Goal: Task Accomplishment & Management: Complete application form

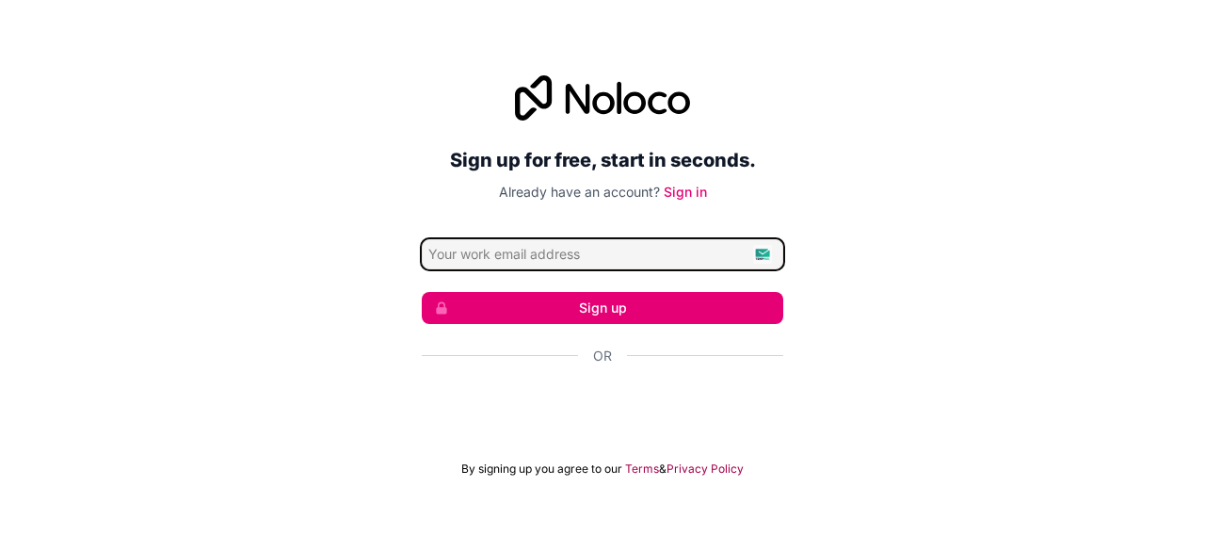
click at [767, 255] on input "Email address" at bounding box center [602, 254] width 361 height 30
type input "[EMAIL_ADDRESS][DOMAIN_NAME]"
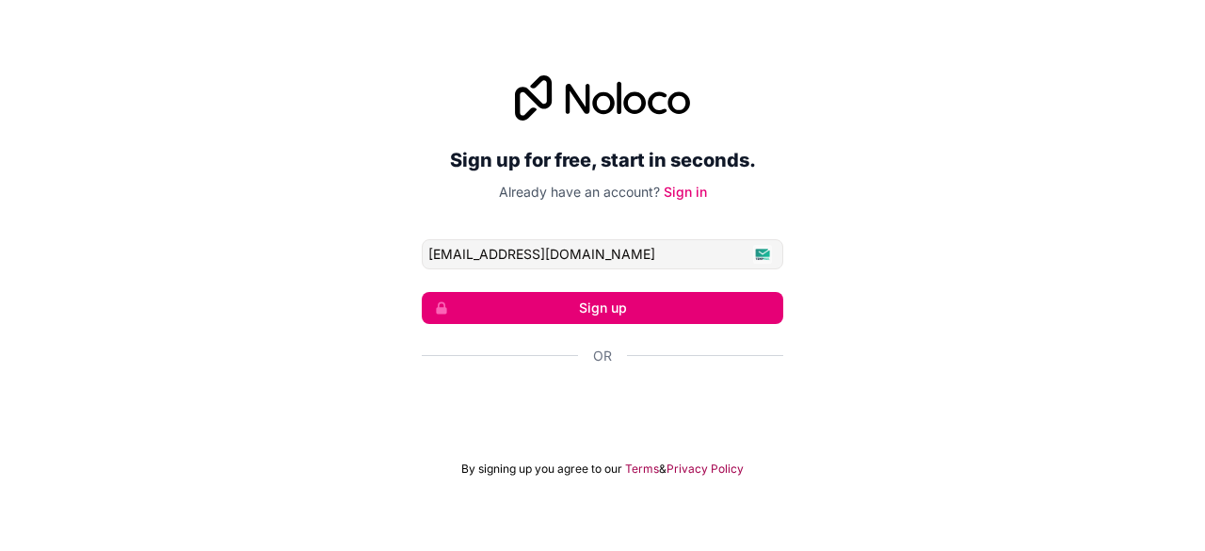
click at [608, 310] on button "Sign up" at bounding box center [602, 308] width 361 height 32
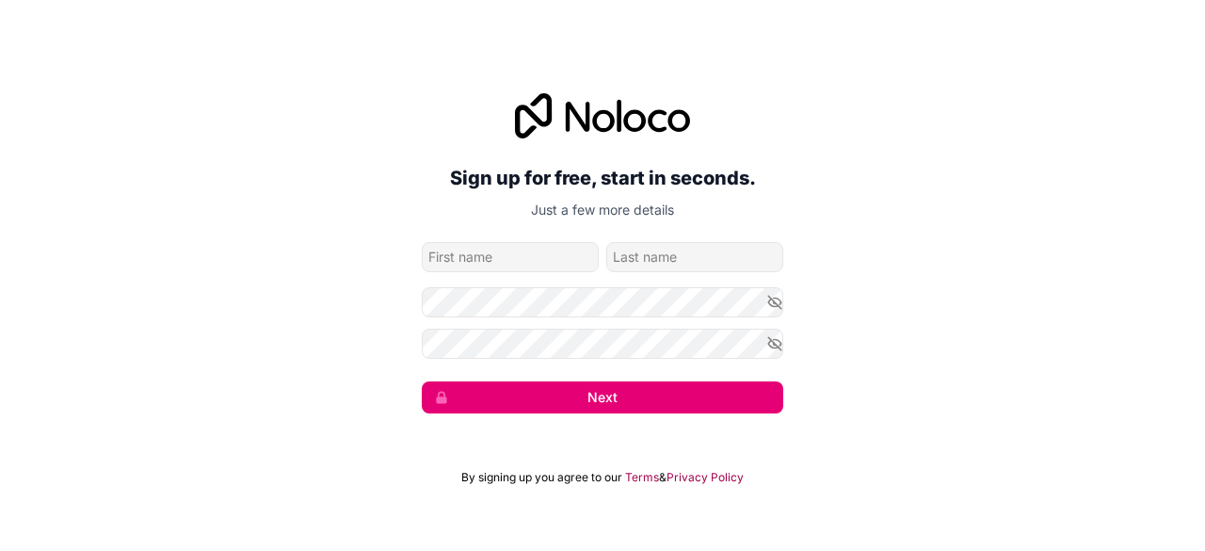
type input "j"
type input "m"
type input "melias"
click at [625, 258] on input "family-name" at bounding box center [694, 257] width 177 height 30
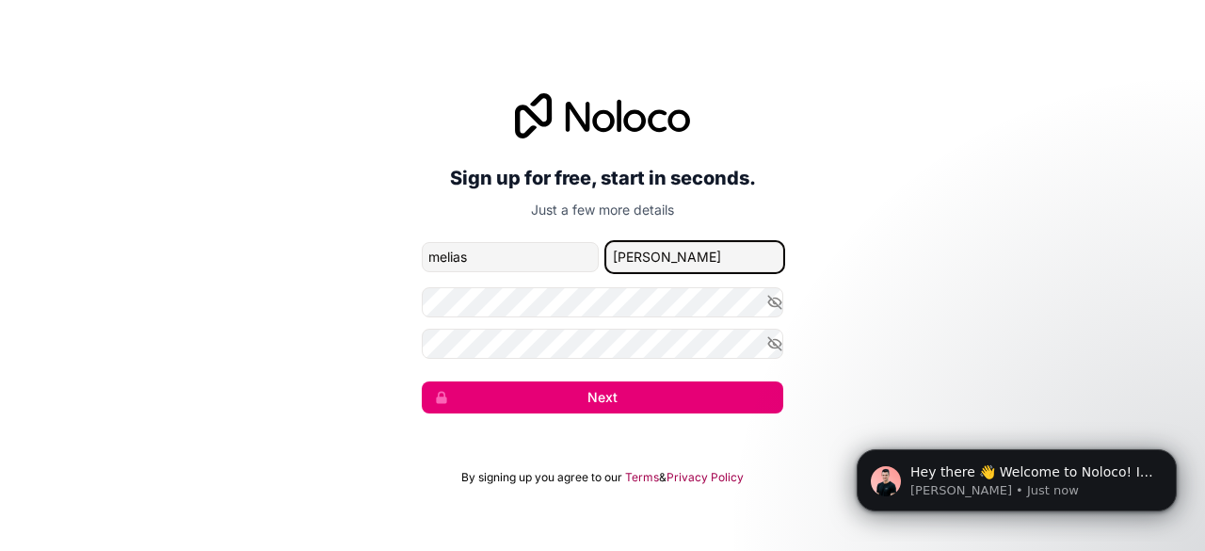
type input "[PERSON_NAME]"
click at [774, 297] on icon "button" at bounding box center [774, 301] width 13 height 8
click at [771, 350] on icon "button" at bounding box center [774, 343] width 17 height 17
click at [666, 405] on button "Next" at bounding box center [602, 397] width 361 height 32
click at [488, 400] on button "Next" at bounding box center [602, 397] width 361 height 32
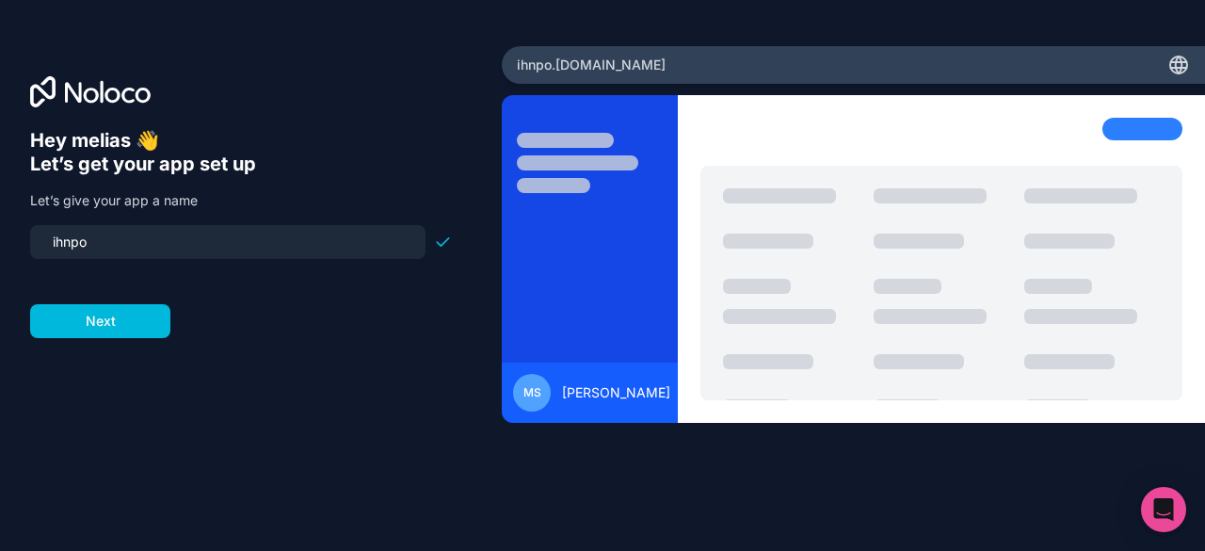
drag, startPoint x: 99, startPoint y: 240, endPoint x: 17, endPoint y: 233, distance: 82.2
click at [17, 233] on div "Hey [PERSON_NAME] 👋 Let’s get your app set up Let’s give your app a name ihnpo …" at bounding box center [251, 275] width 502 height 459
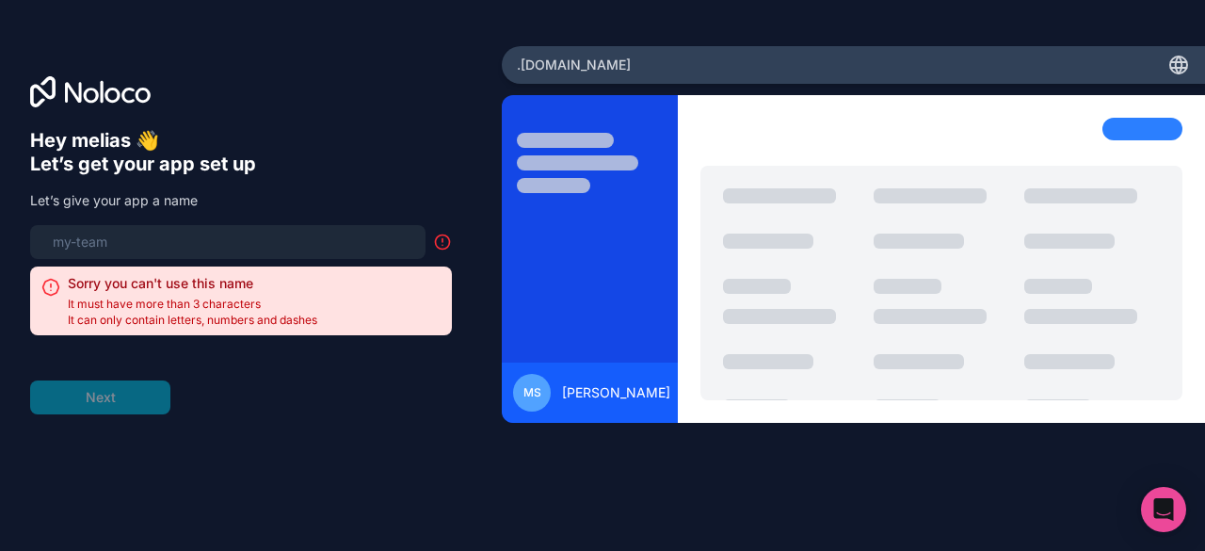
type input "b"
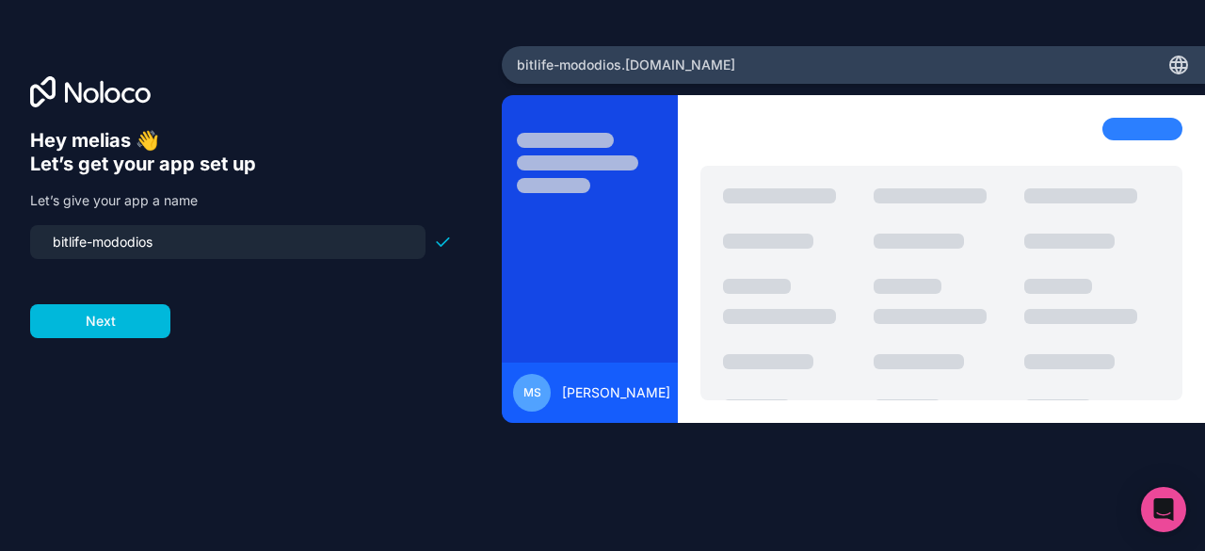
click at [126, 231] on input "bitlife-mododios" at bounding box center [227, 242] width 373 height 26
type input "bitlife-modo-[DEMOGRAPHIC_DATA]"
click at [115, 325] on button "Next" at bounding box center [100, 321] width 140 height 34
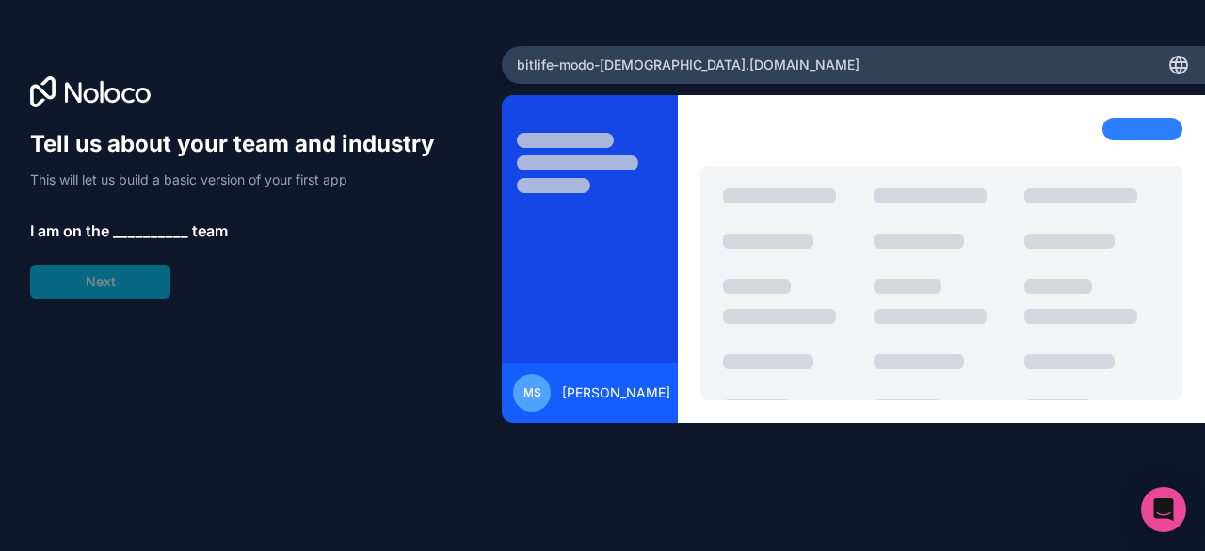
click at [126, 225] on span "__________" at bounding box center [150, 230] width 75 height 23
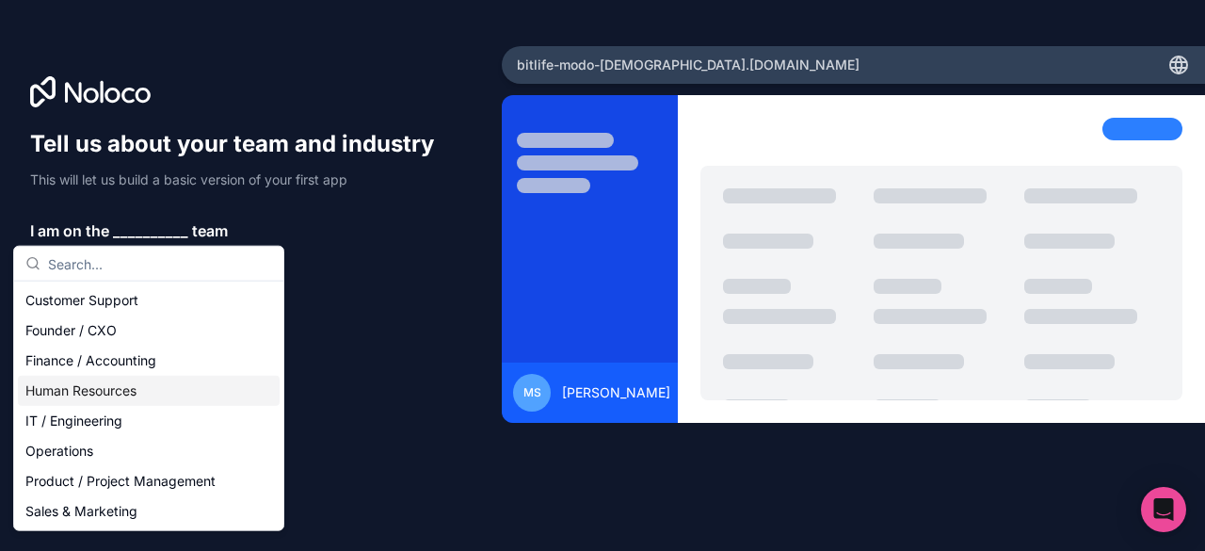
click at [100, 386] on div "Human Resources" at bounding box center [149, 391] width 262 height 30
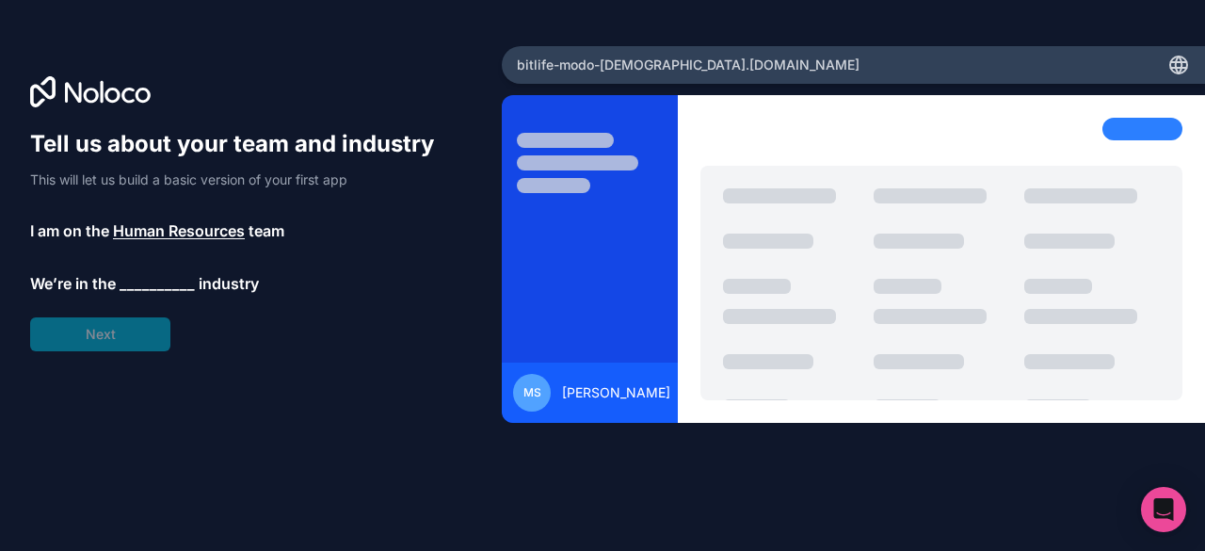
click at [155, 285] on span "__________" at bounding box center [157, 283] width 75 height 23
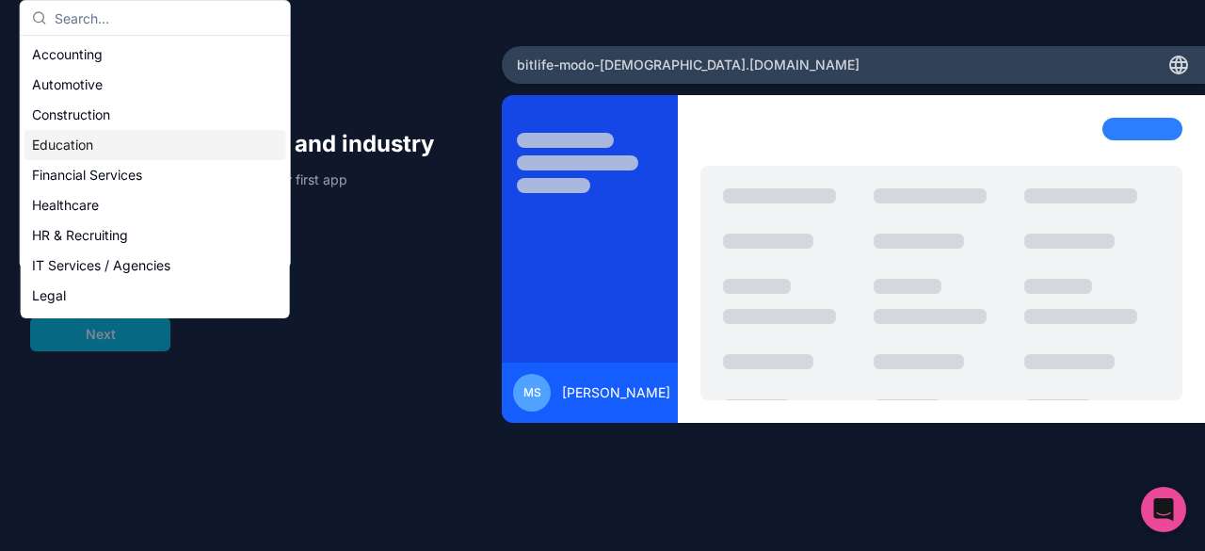
scroll to position [94, 0]
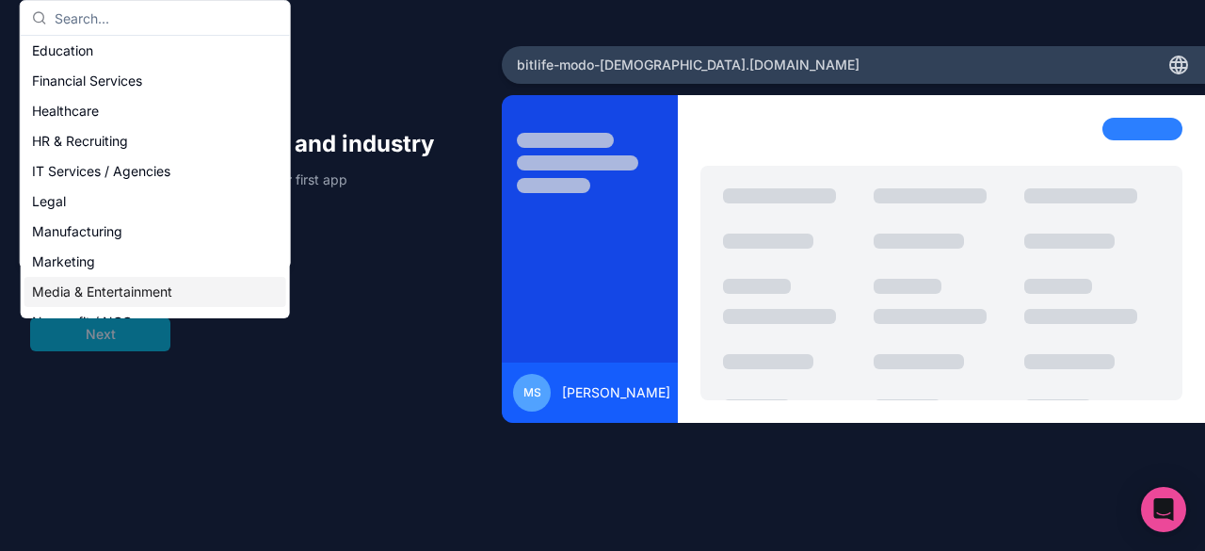
click at [70, 283] on div "Media & Entertainment" at bounding box center [155, 292] width 262 height 30
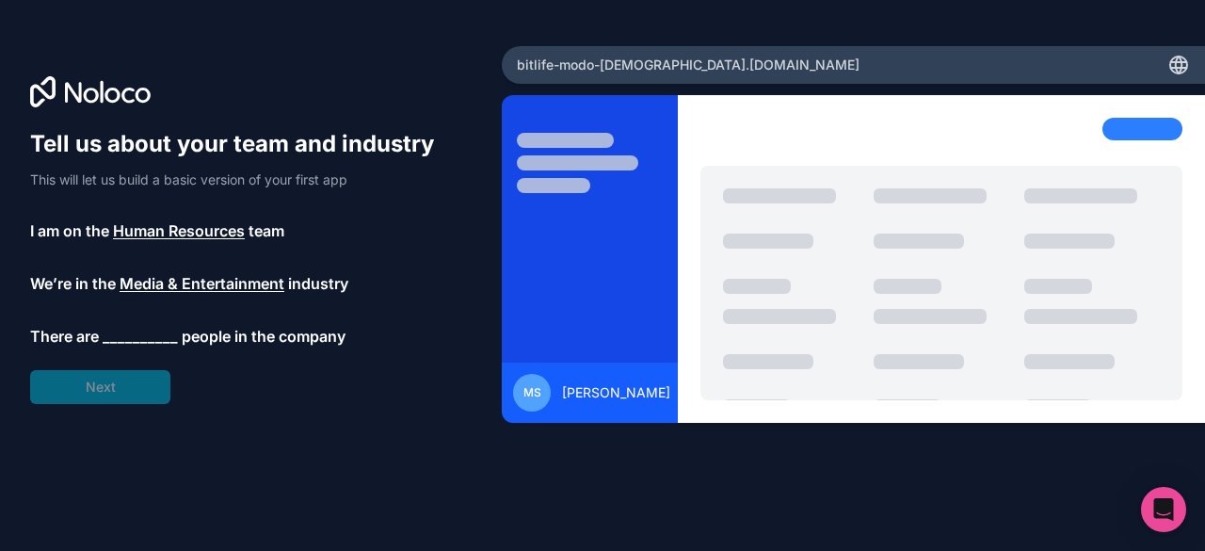
click at [144, 331] on span "__________" at bounding box center [140, 336] width 75 height 23
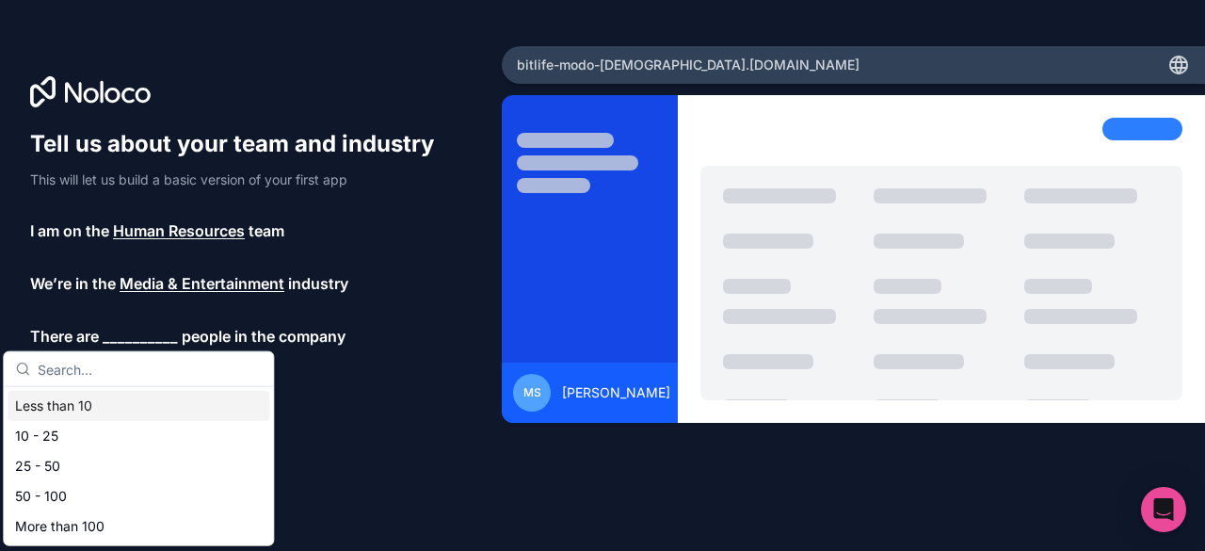
click at [74, 408] on div "Less than 10" at bounding box center [139, 406] width 262 height 30
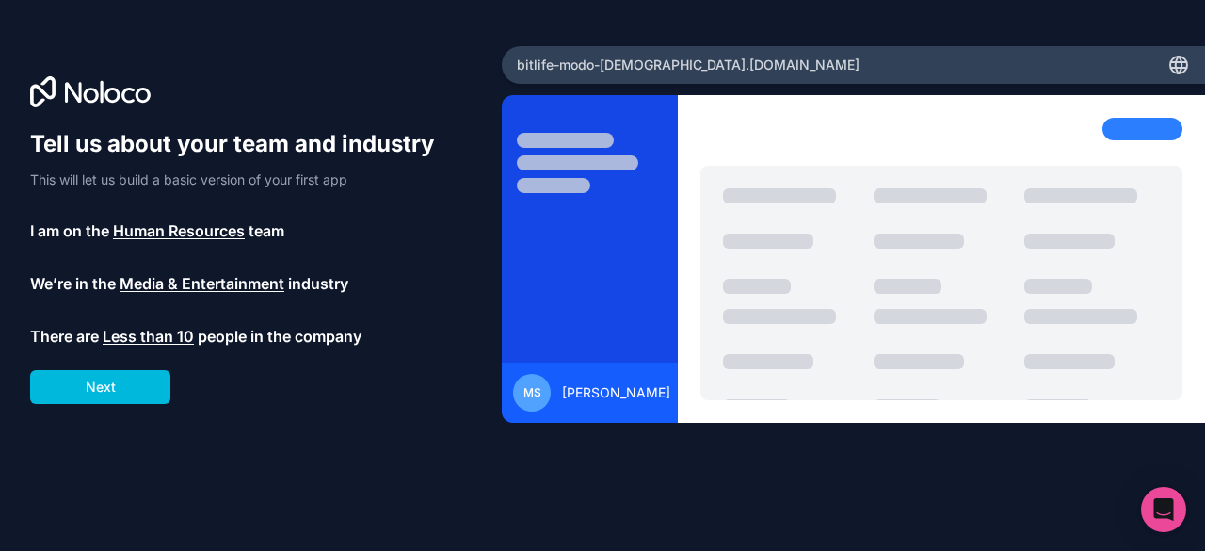
click at [117, 385] on button "Next" at bounding box center [100, 387] width 140 height 34
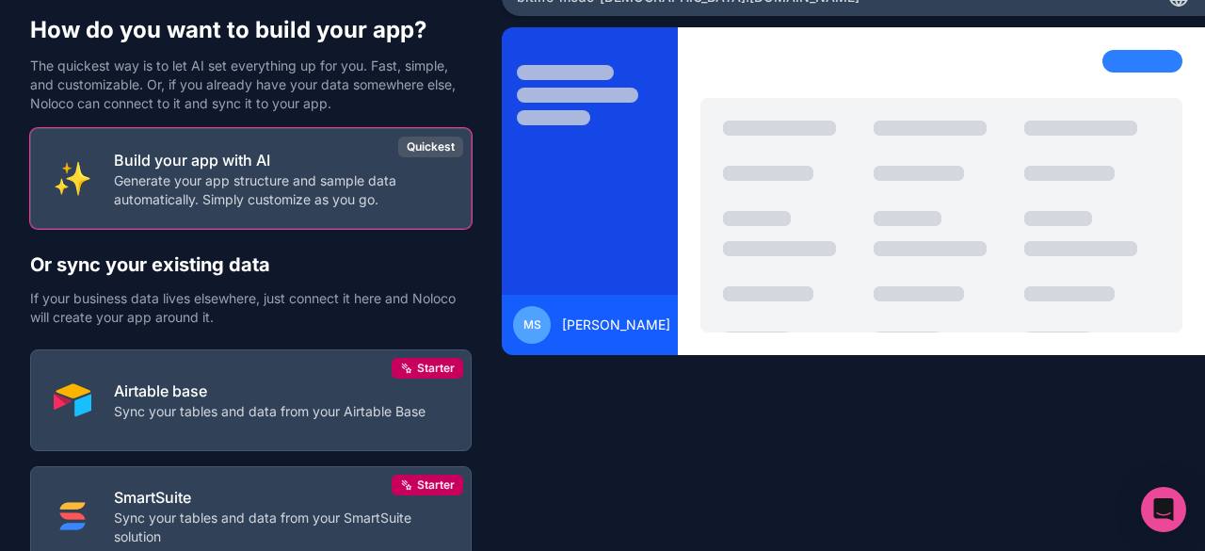
scroll to position [94, 0]
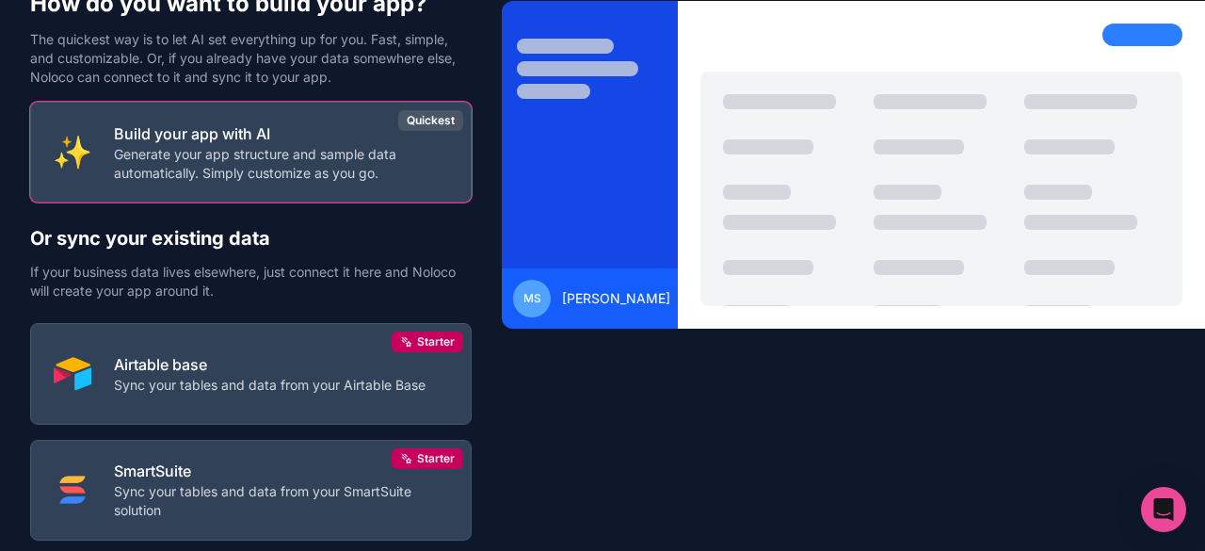
click at [168, 141] on div "Build your app with AI Generate your app structure and sample data automaticall…" at bounding box center [281, 152] width 334 height 60
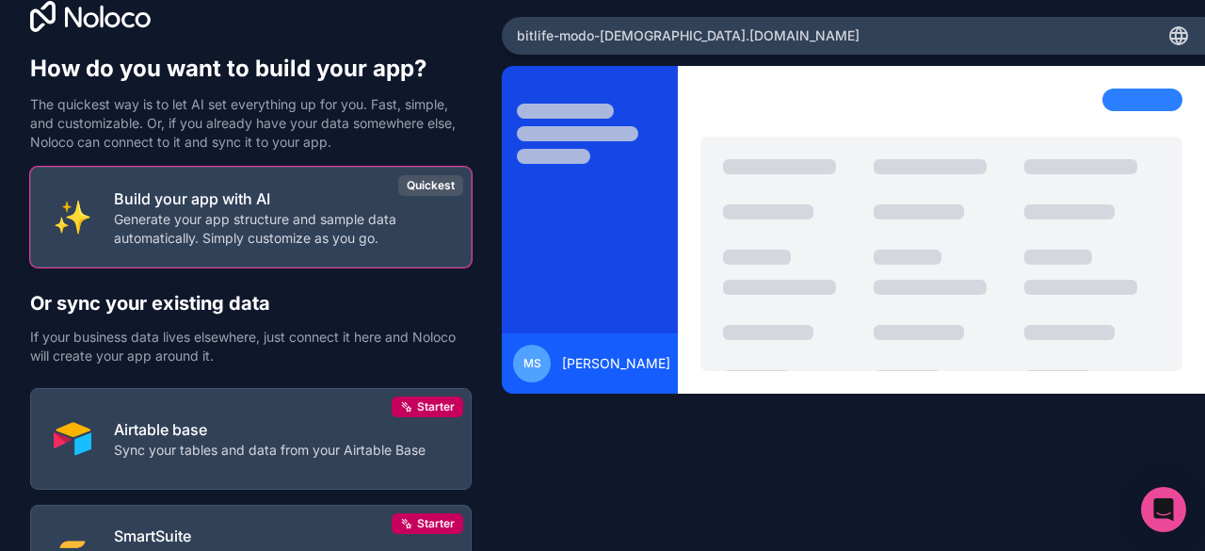
scroll to position [0, 0]
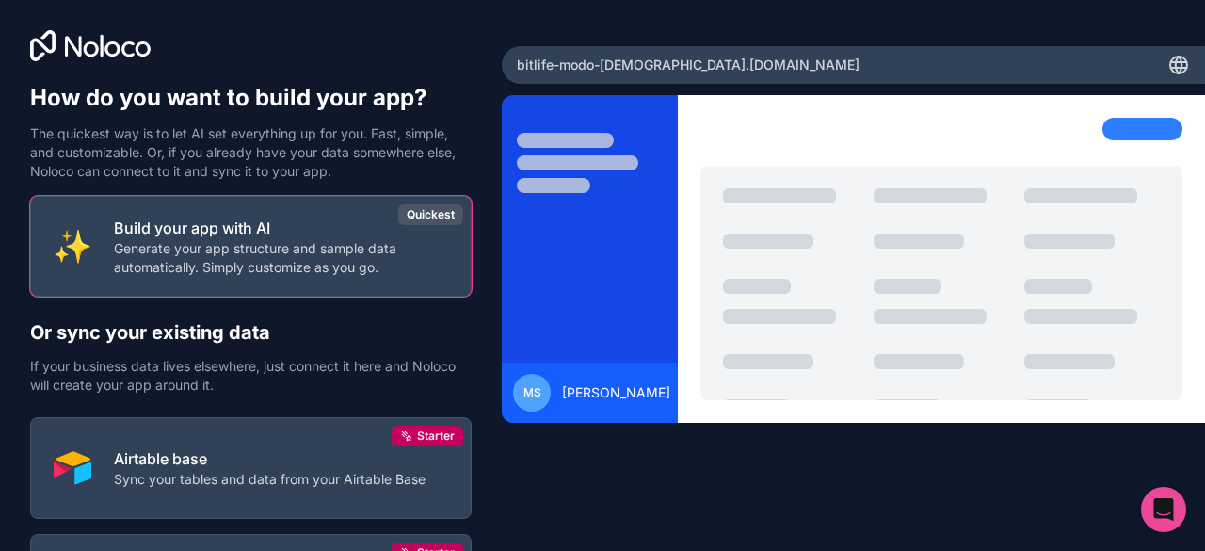
click at [284, 248] on p "Generate your app structure and sample data automatically. Simply customize as …" at bounding box center [281, 258] width 334 height 38
click at [128, 208] on button "Build your app with AI Generate your app structure and sample data automaticall…" at bounding box center [250, 246] width 441 height 101
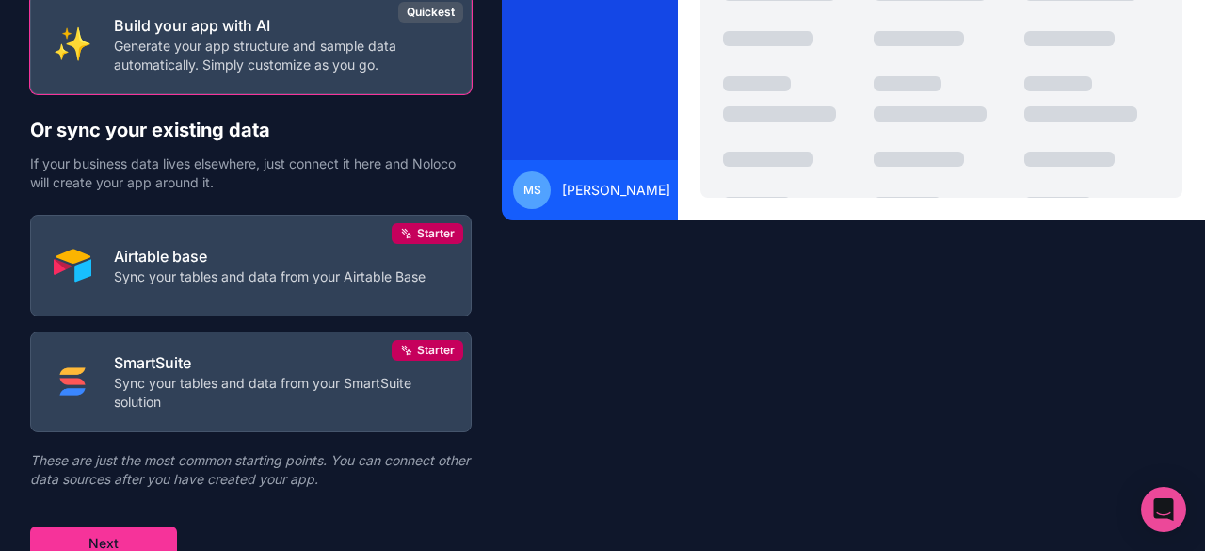
scroll to position [209, 0]
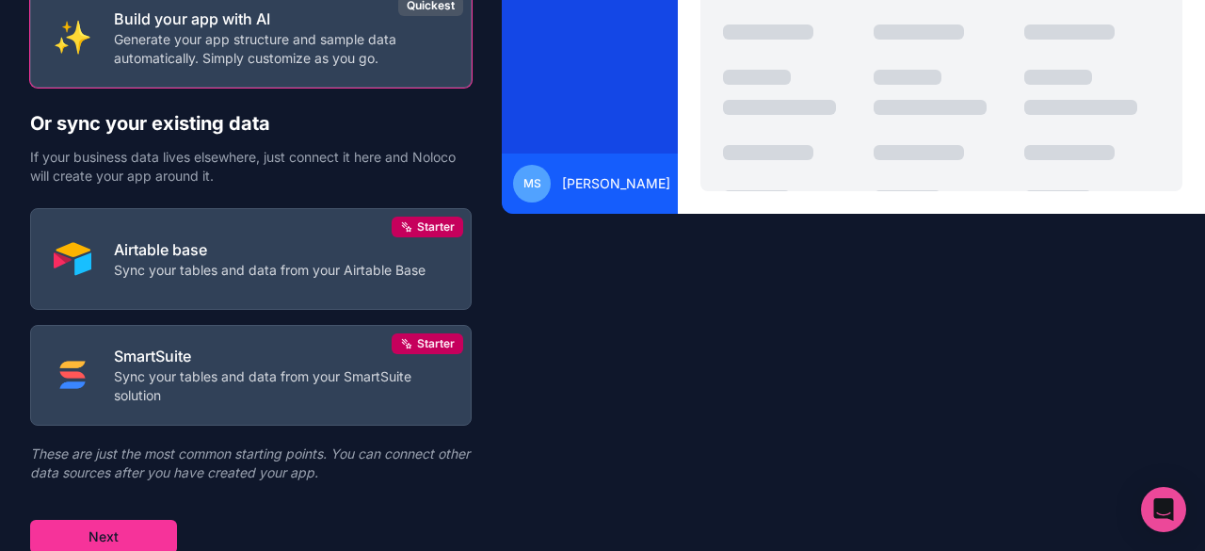
click at [128, 530] on button "Next" at bounding box center [103, 537] width 147 height 34
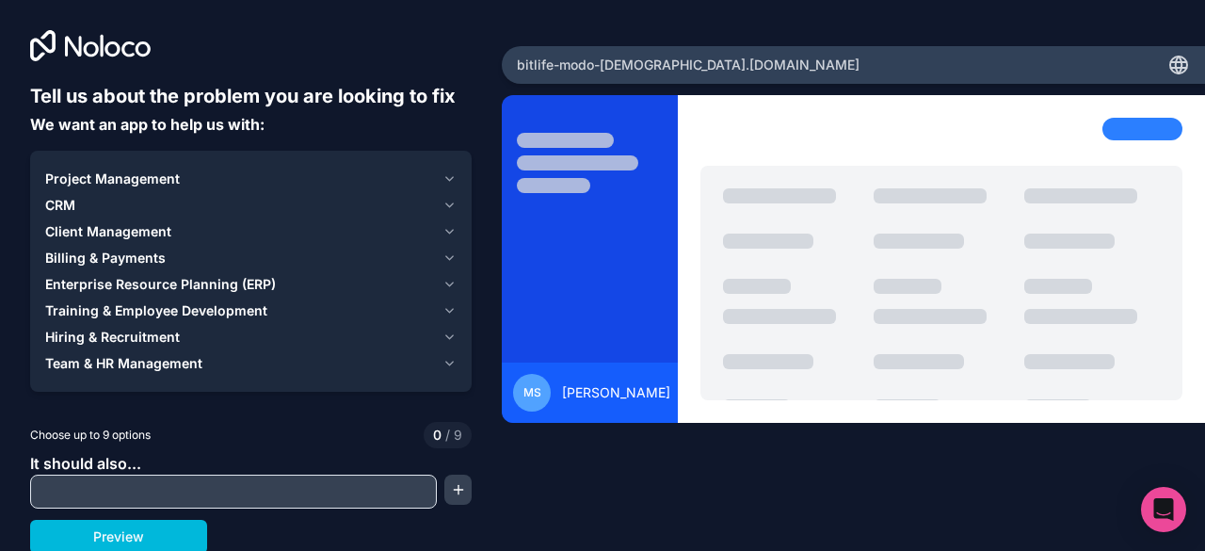
scroll to position [2, 0]
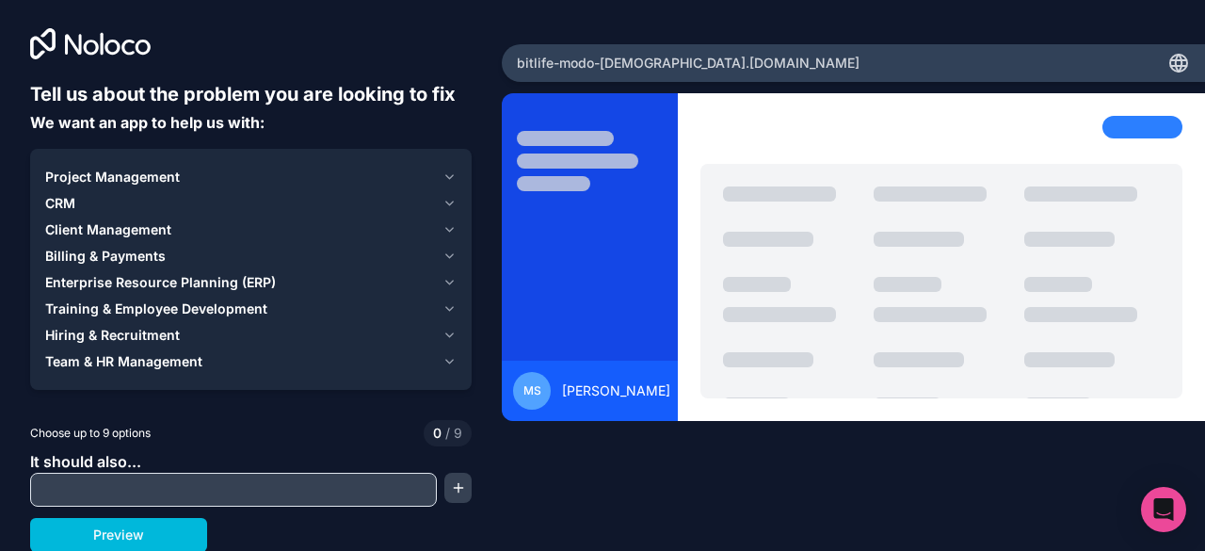
click at [64, 480] on input "text" at bounding box center [233, 489] width 397 height 26
